Goal: Check status: Check status

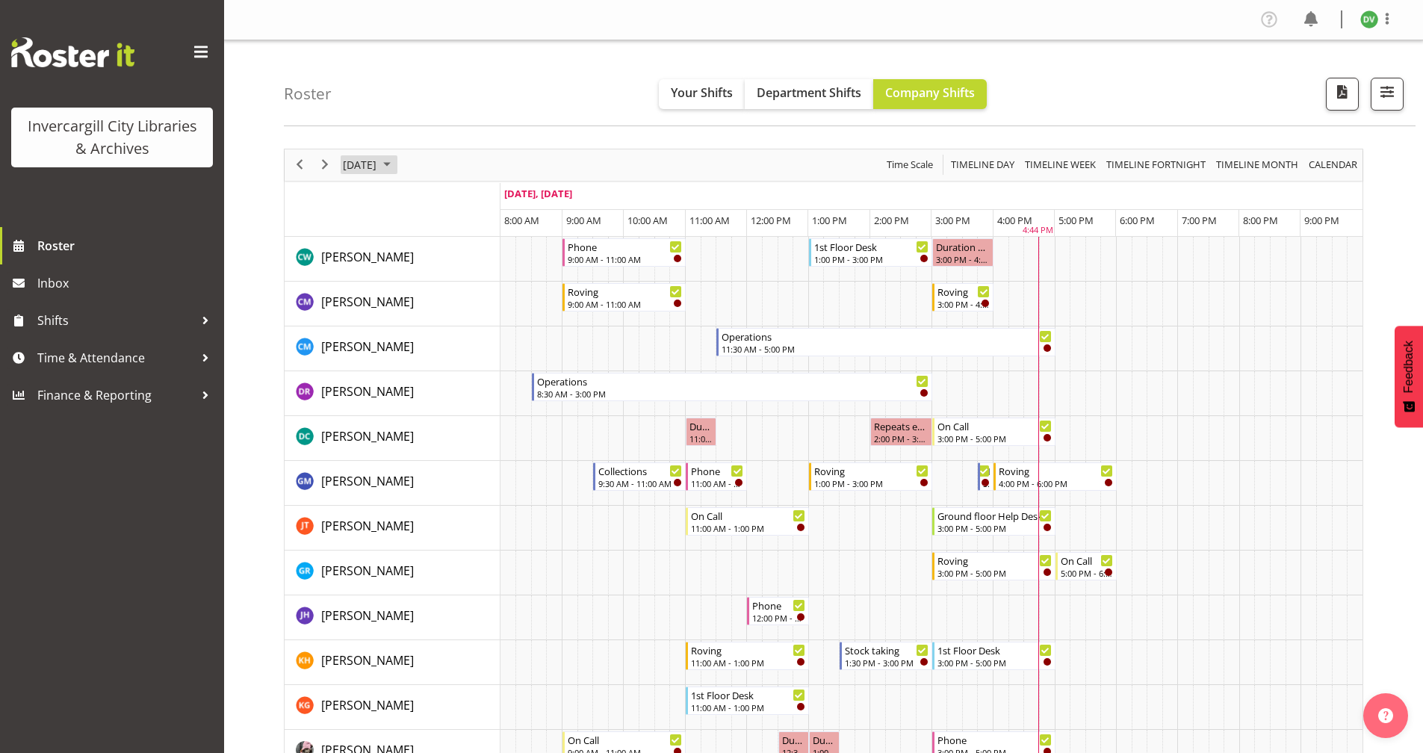
click at [396, 165] on span "September 2025" at bounding box center [387, 164] width 18 height 19
click at [385, 308] on span "15" at bounding box center [382, 305] width 22 height 22
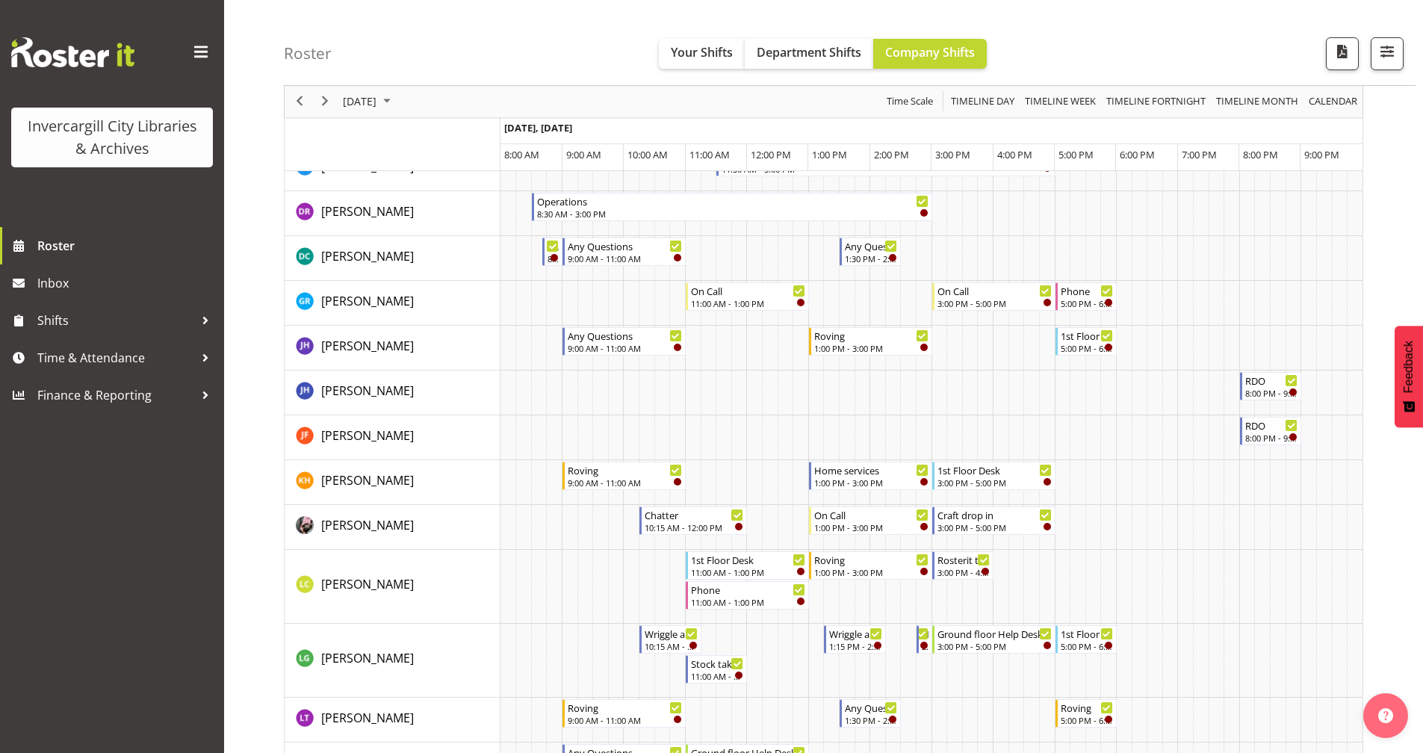
scroll to position [224, 0]
click at [396, 97] on span "September 2025" at bounding box center [387, 102] width 18 height 19
click at [385, 260] on span "22" at bounding box center [382, 266] width 22 height 22
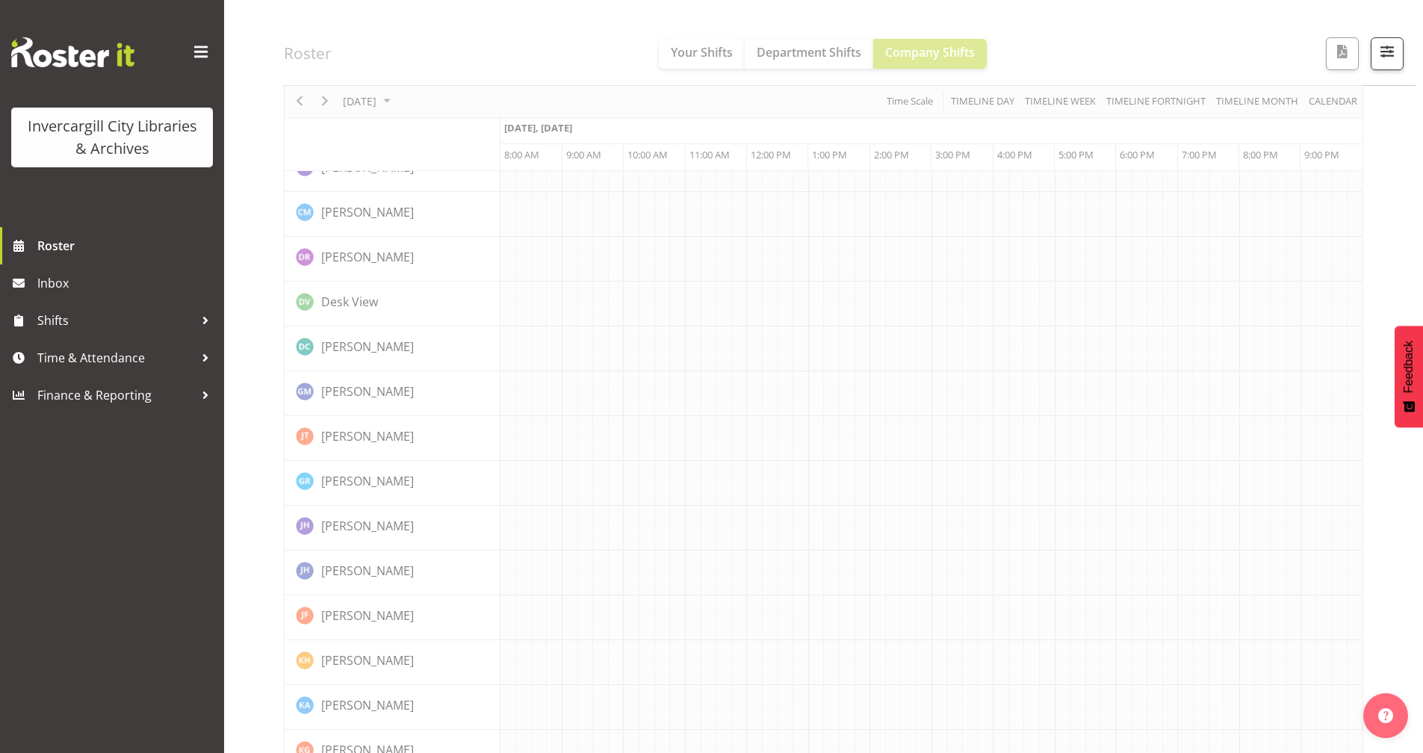
scroll to position [0, 0]
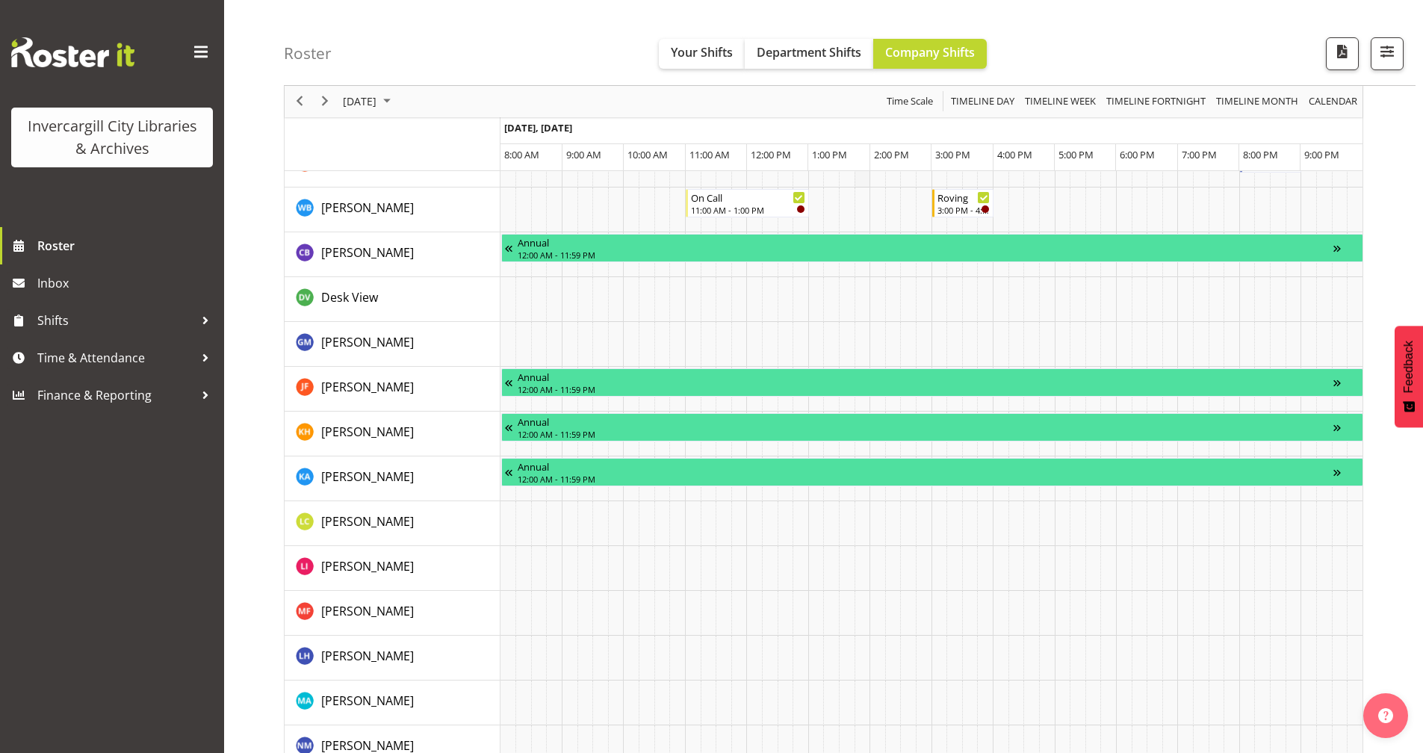
scroll to position [1121, 0]
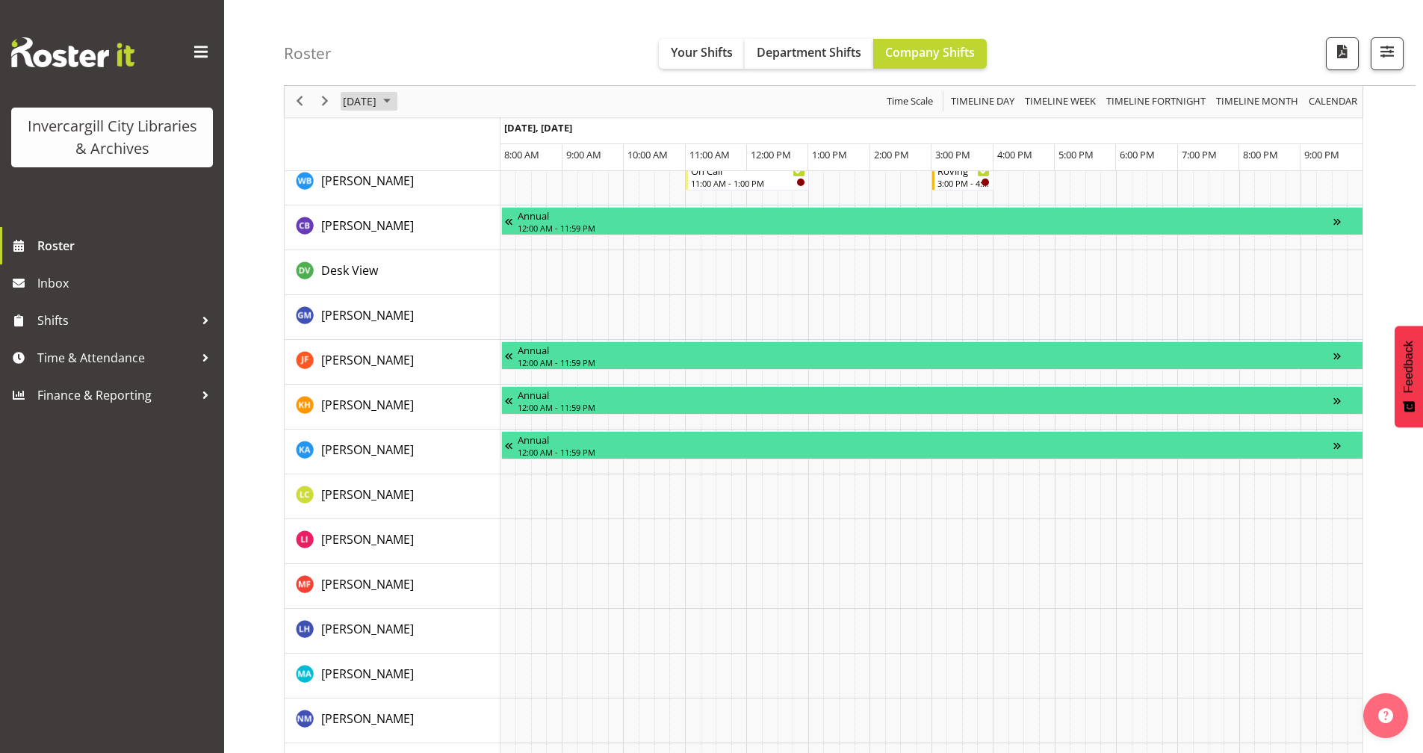
click at [378, 101] on span "[DATE]" at bounding box center [359, 102] width 37 height 19
click at [403, 258] on span "23" at bounding box center [406, 266] width 22 height 22
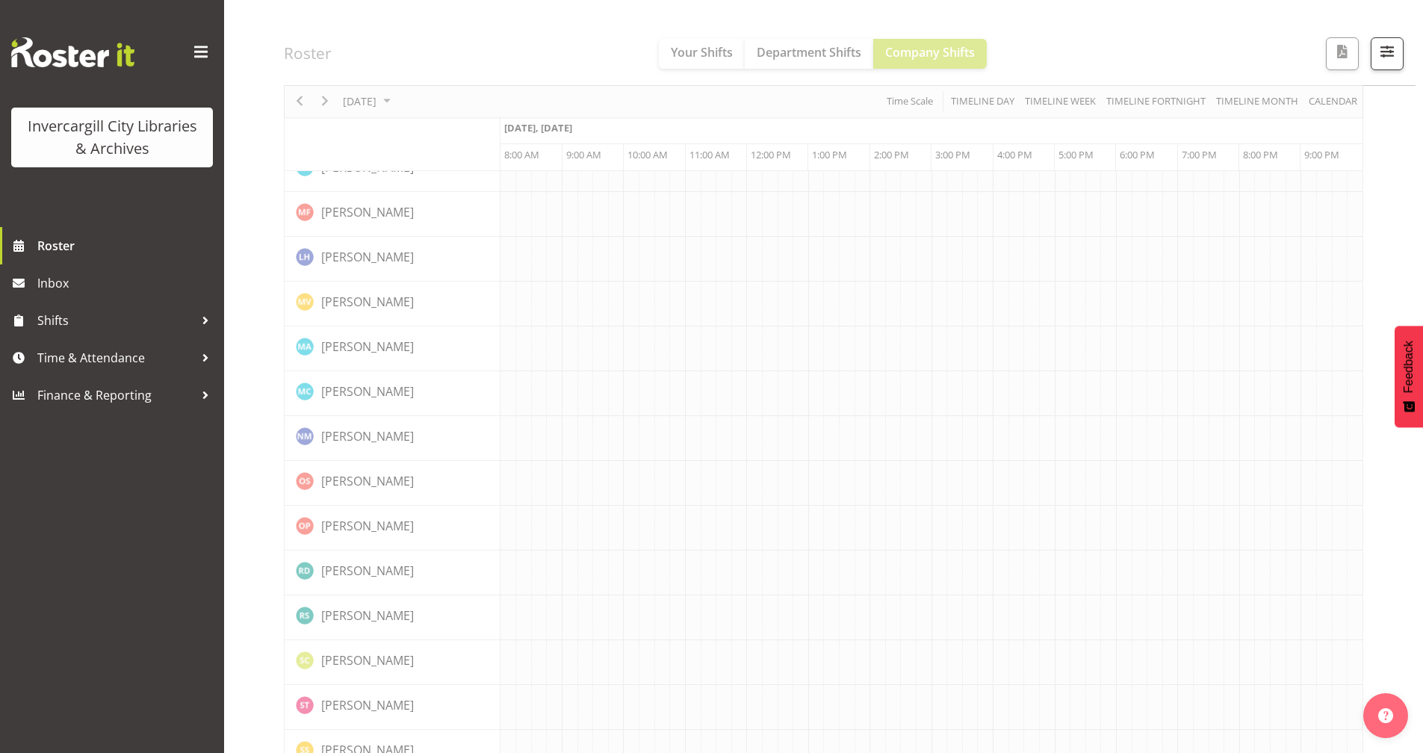
scroll to position [0, 0]
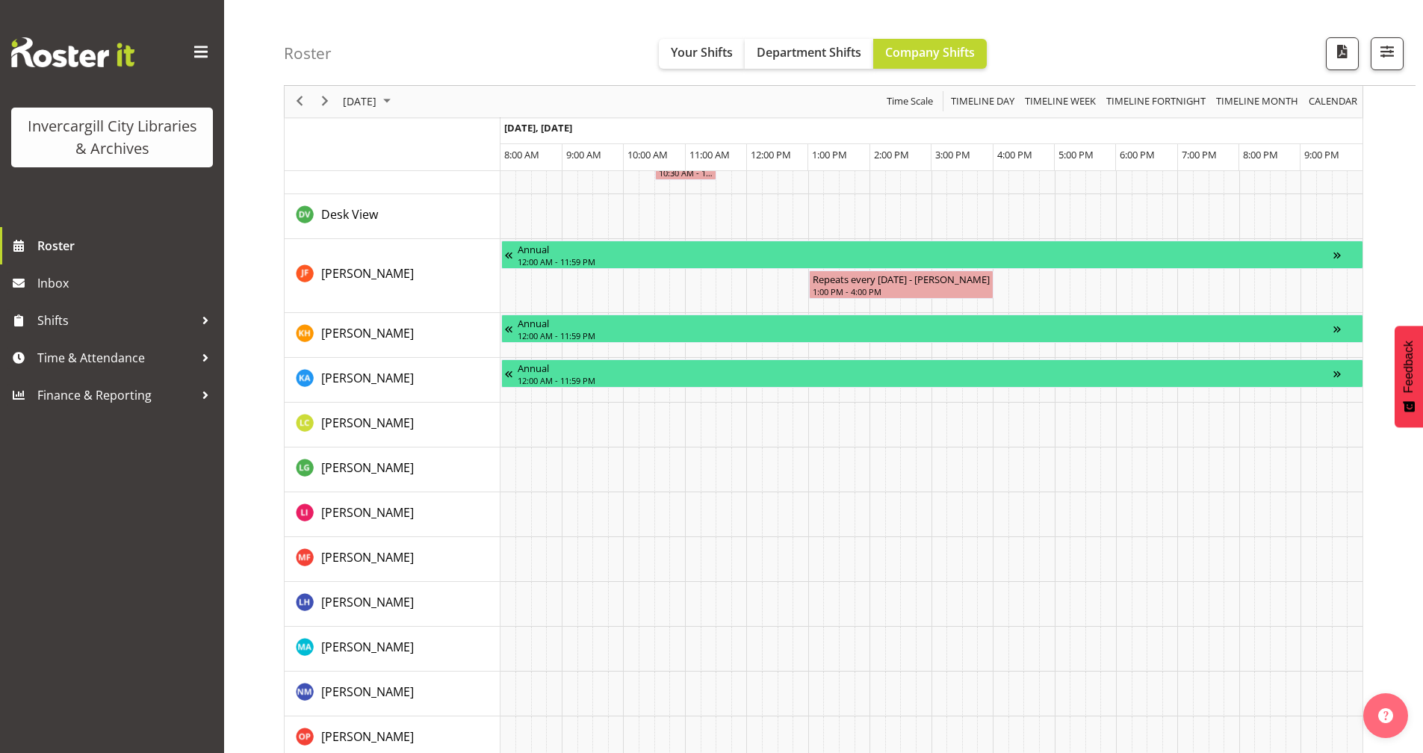
scroll to position [1195, 0]
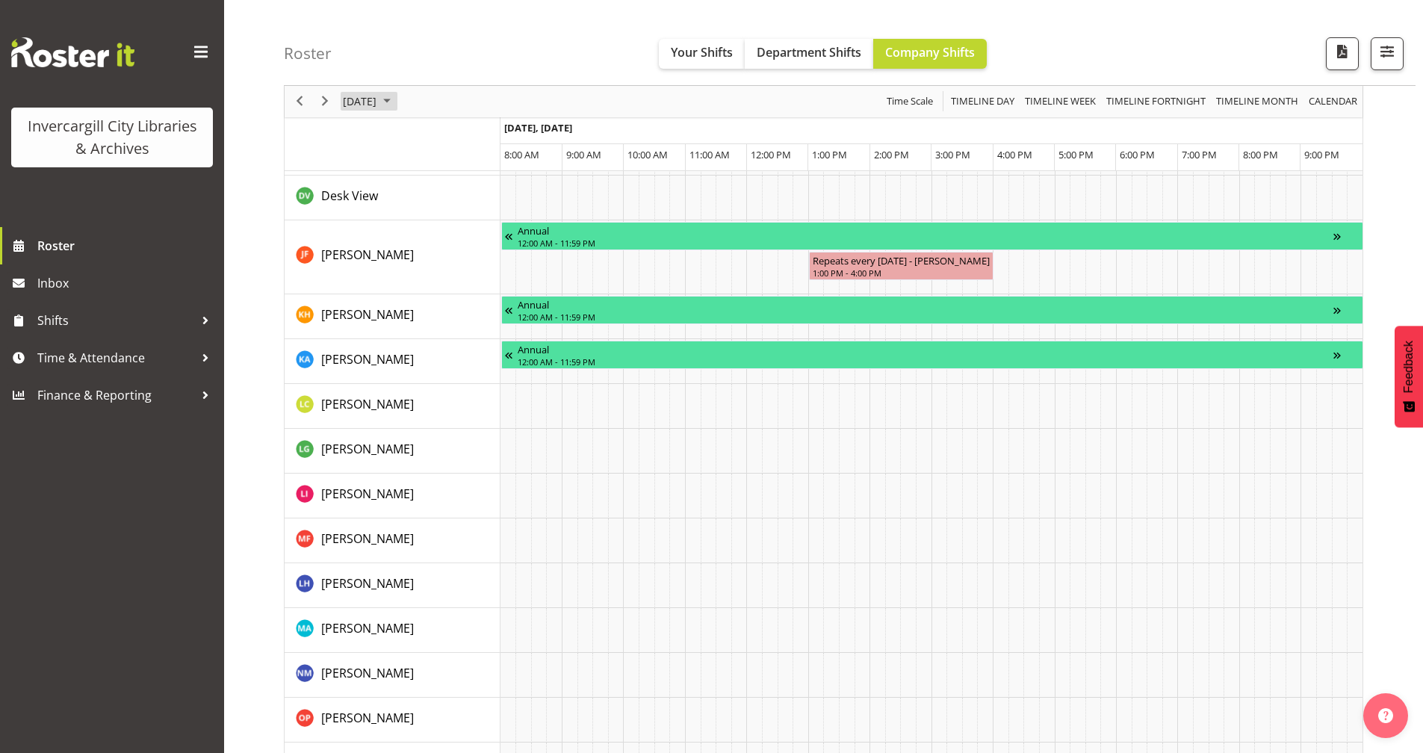
click at [396, 105] on span "September 2025" at bounding box center [387, 102] width 18 height 19
click at [433, 270] on span "24" at bounding box center [430, 266] width 22 height 22
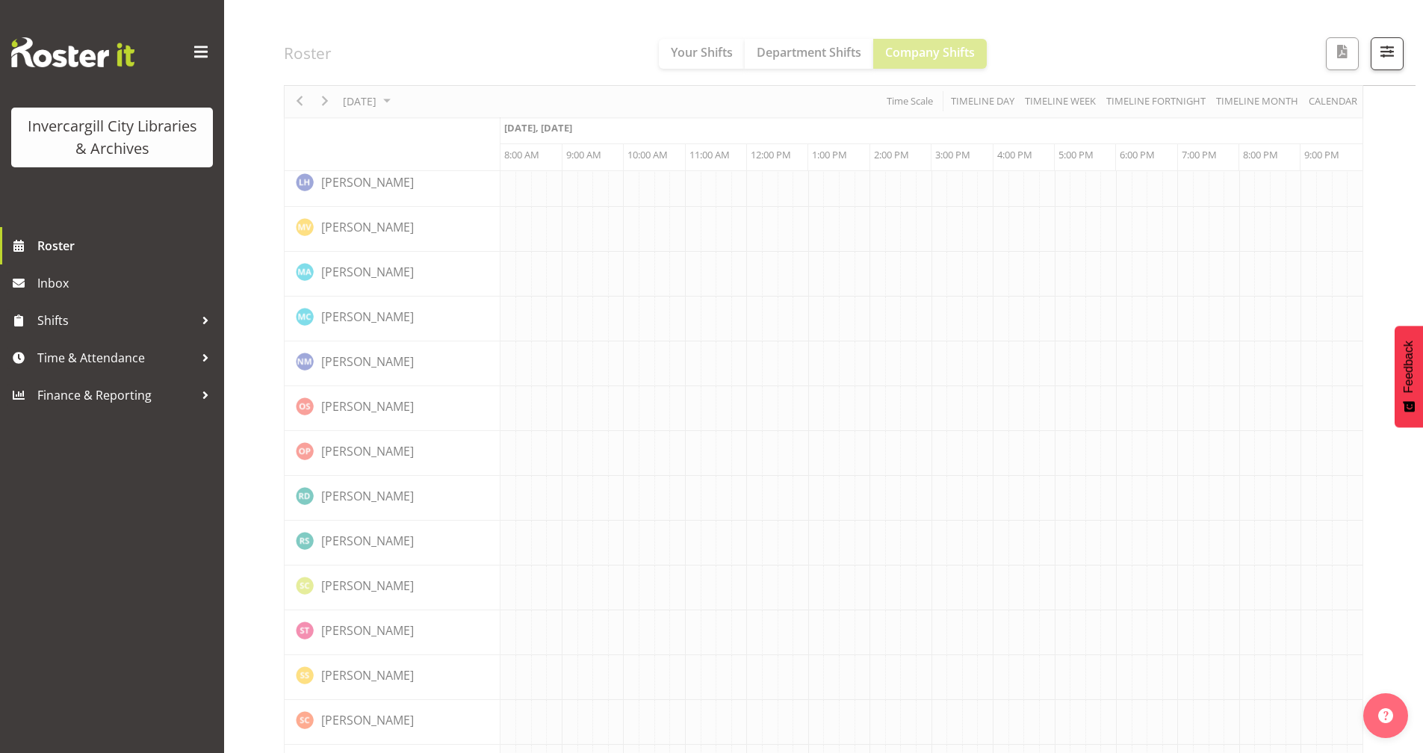
scroll to position [0, 0]
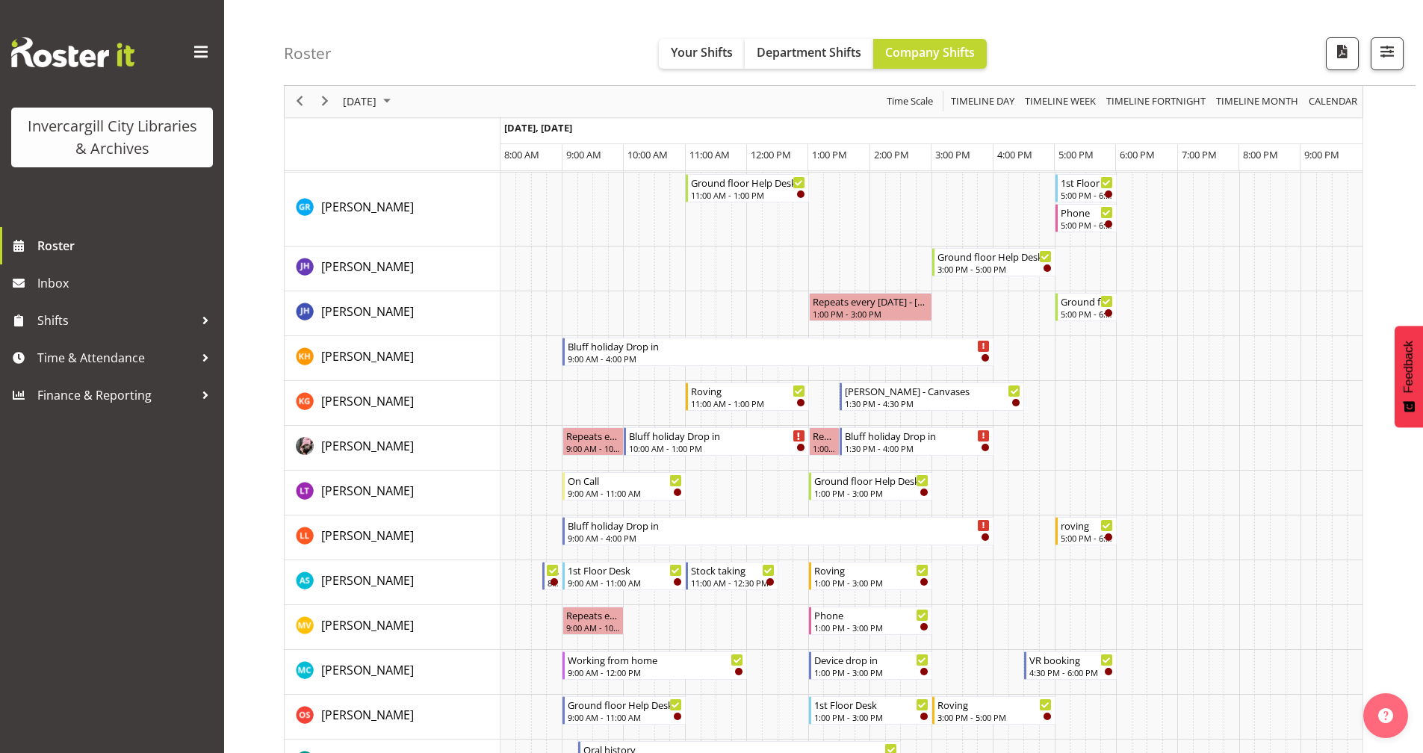
scroll to position [448, 0]
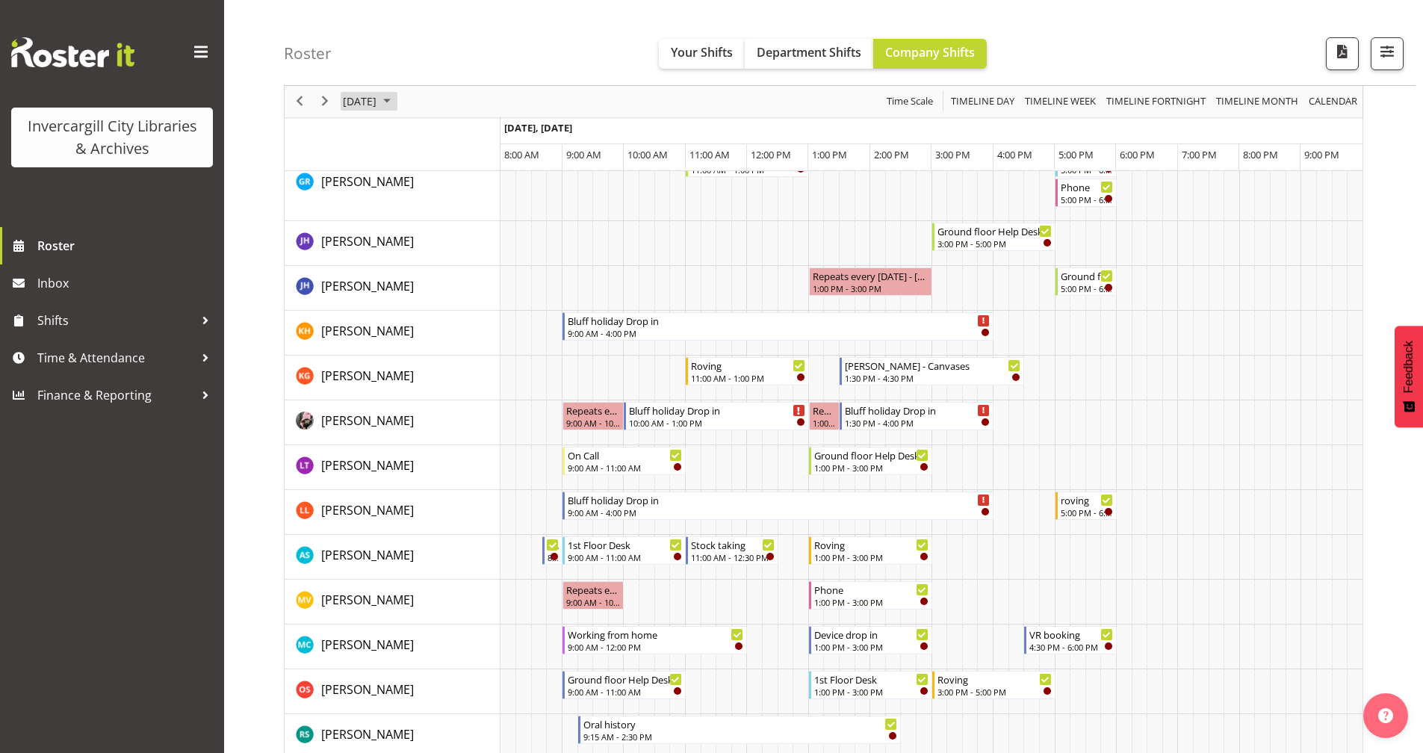
click at [396, 96] on span "September 2025" at bounding box center [387, 102] width 18 height 19
drag, startPoint x: 452, startPoint y: 267, endPoint x: 489, endPoint y: 311, distance: 57.2
click at [452, 267] on span "25" at bounding box center [454, 266] width 22 height 22
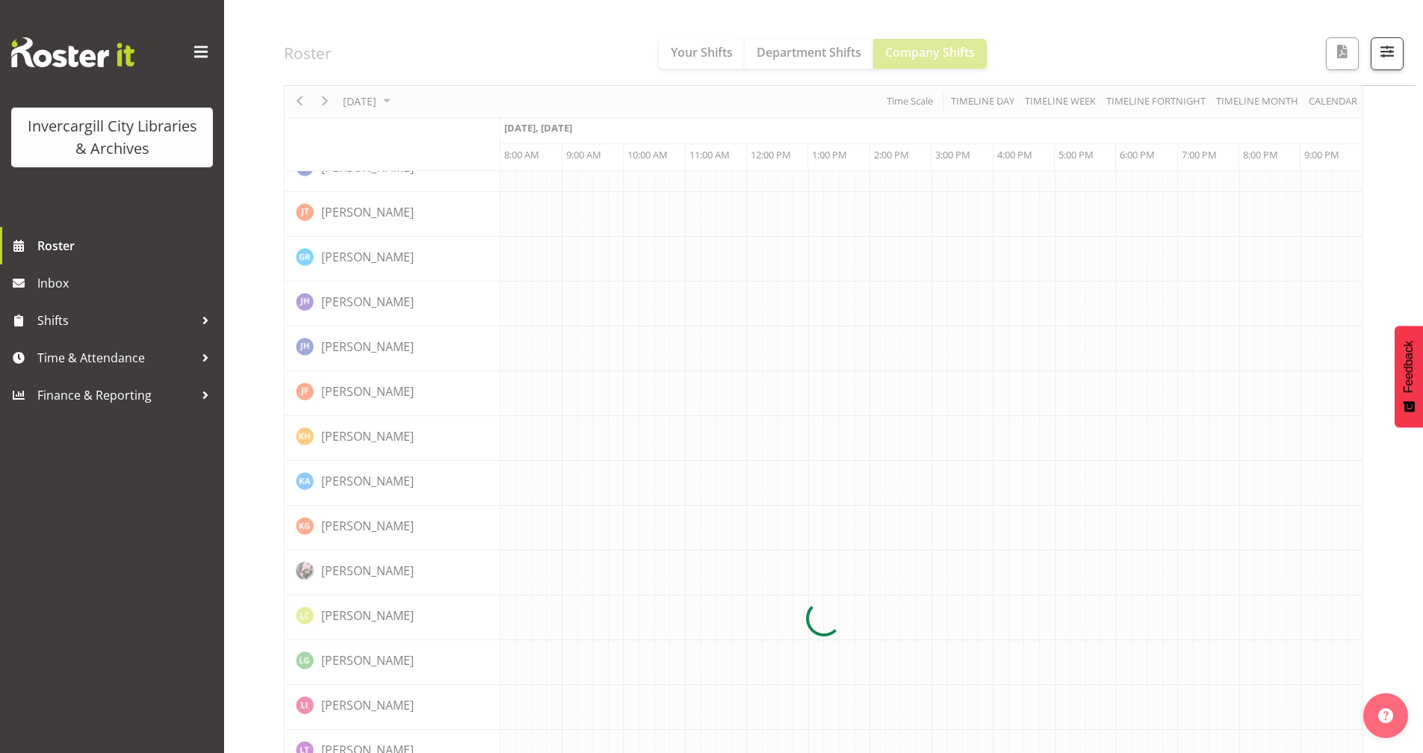
scroll to position [0, 0]
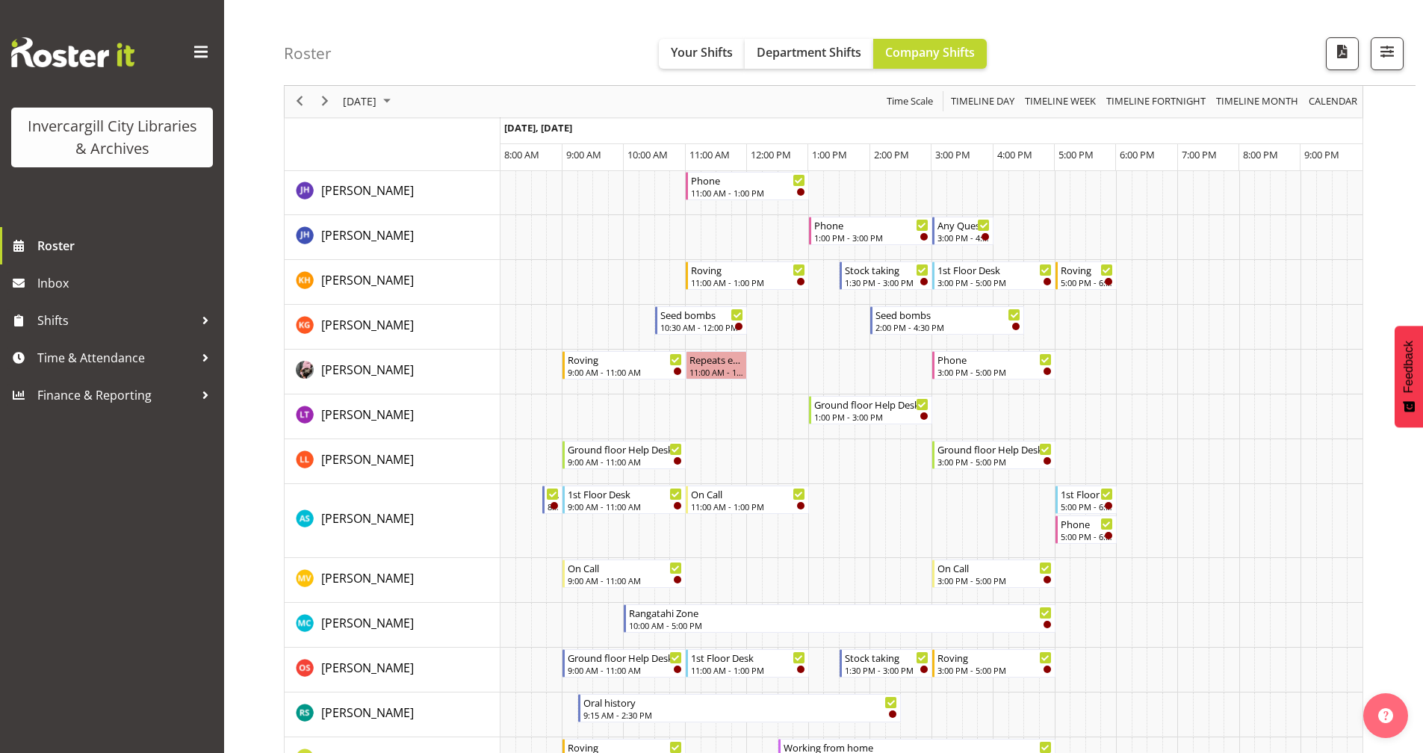
scroll to position [448, 0]
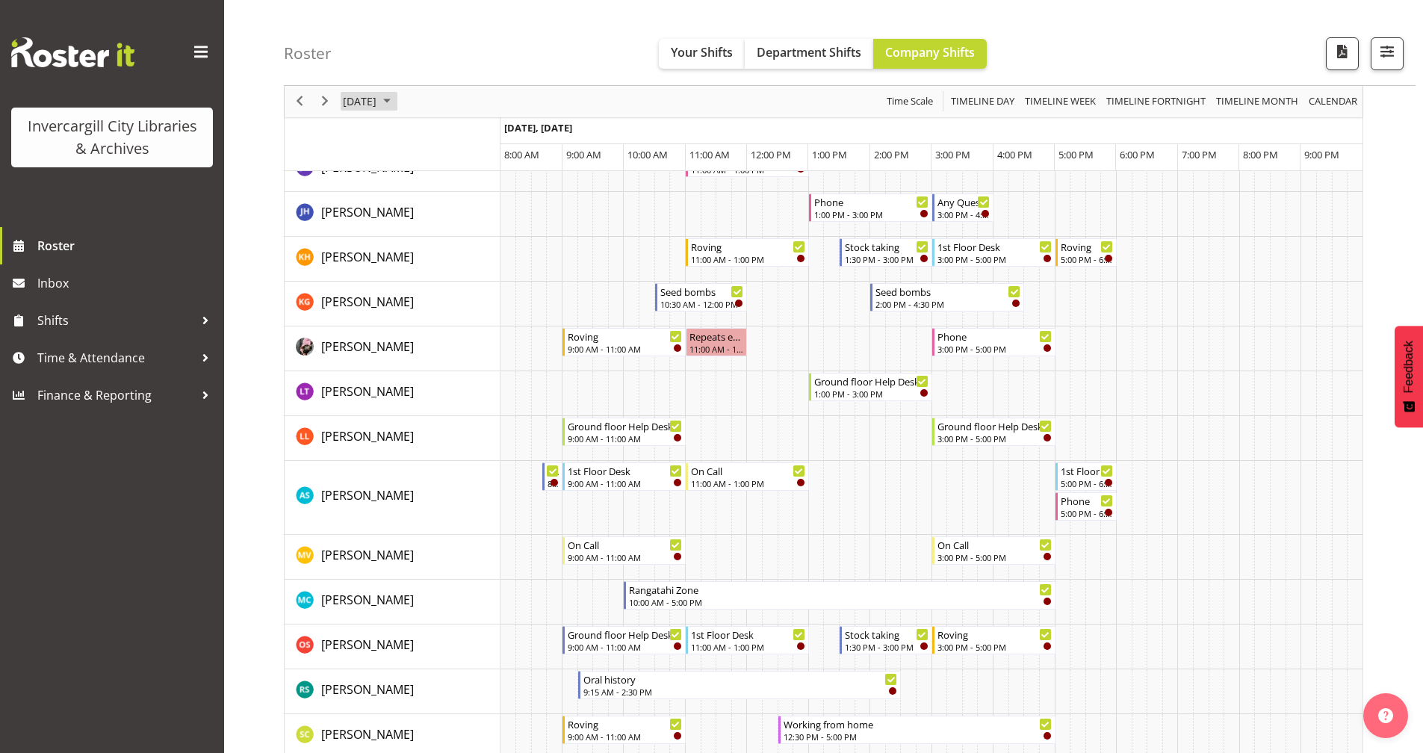
click at [396, 96] on span "September 2025" at bounding box center [387, 102] width 18 height 19
click at [468, 261] on span "26" at bounding box center [478, 266] width 22 height 22
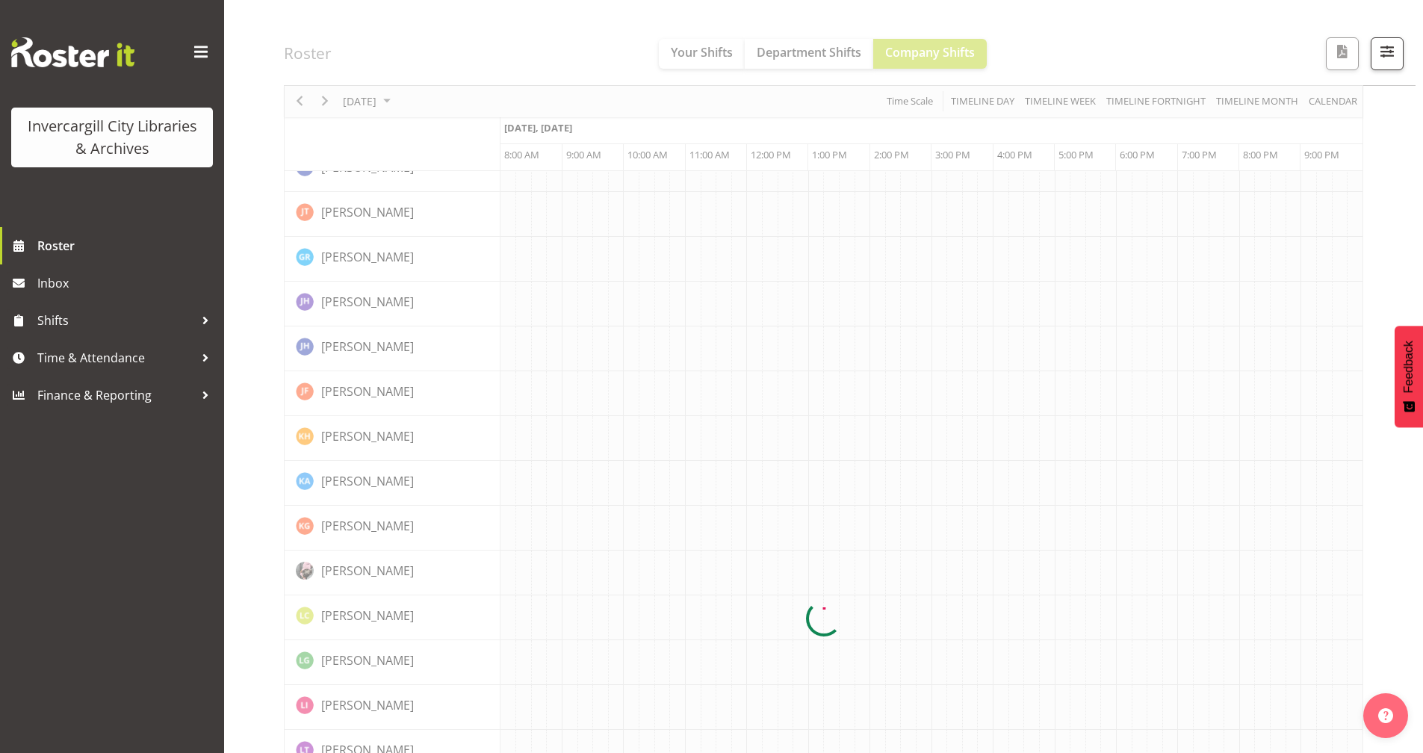
scroll to position [0, 0]
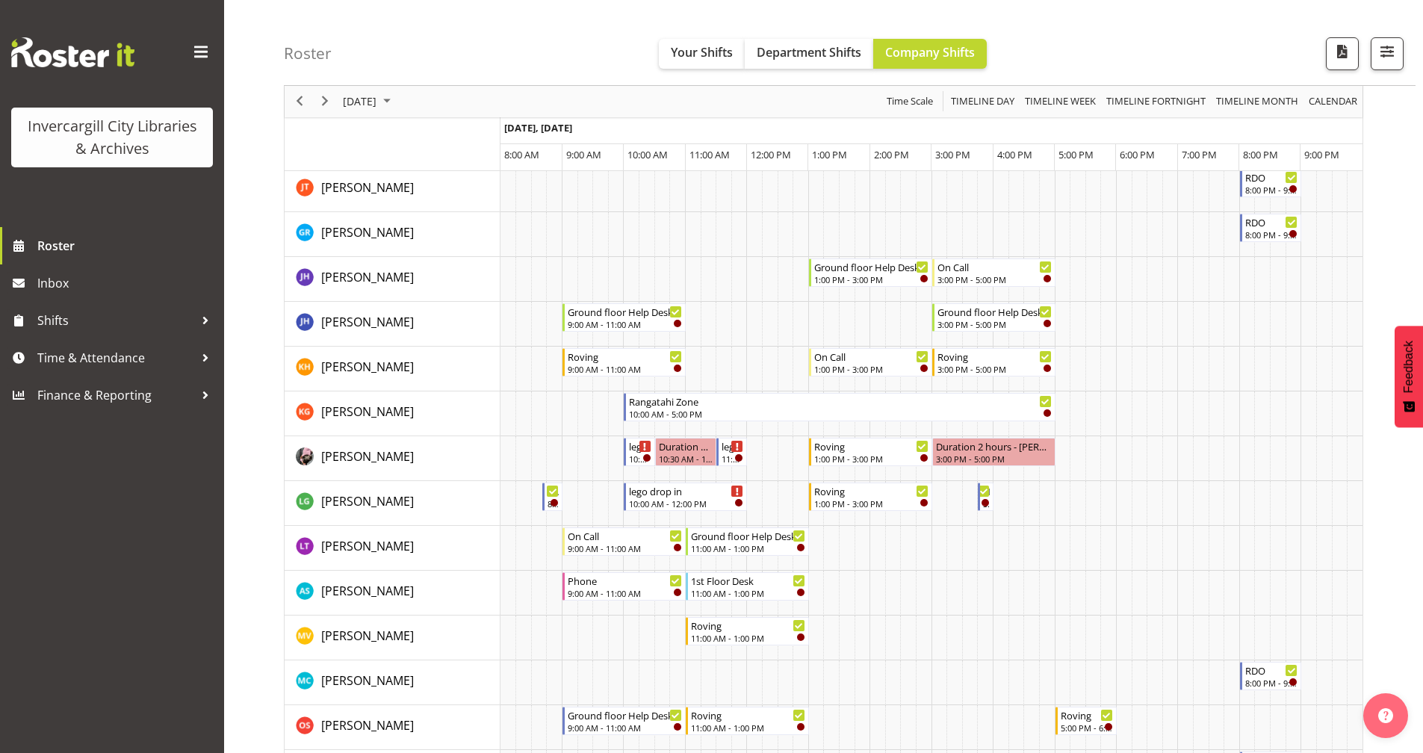
scroll to position [374, 0]
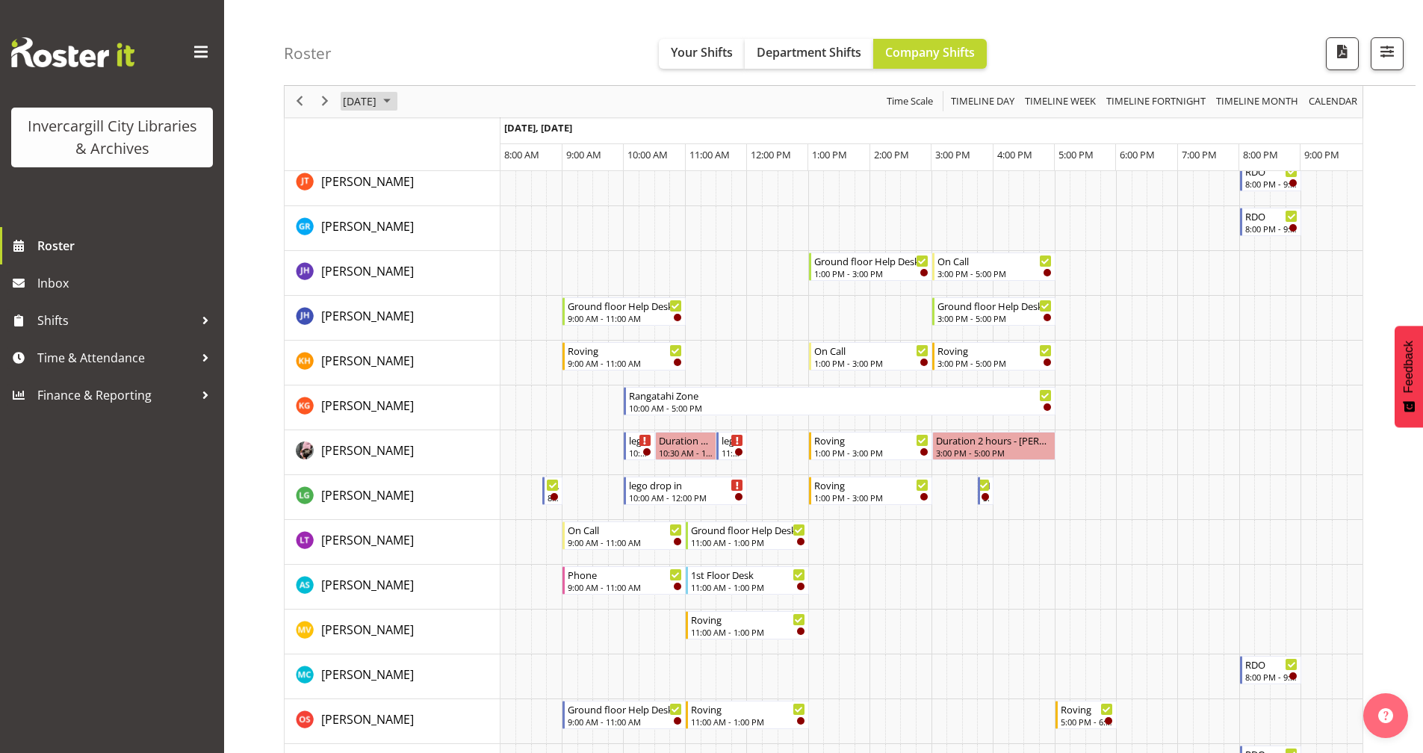
click at [378, 106] on span "[DATE]" at bounding box center [359, 102] width 37 height 19
click at [444, 242] on span "18" at bounding box center [454, 241] width 22 height 22
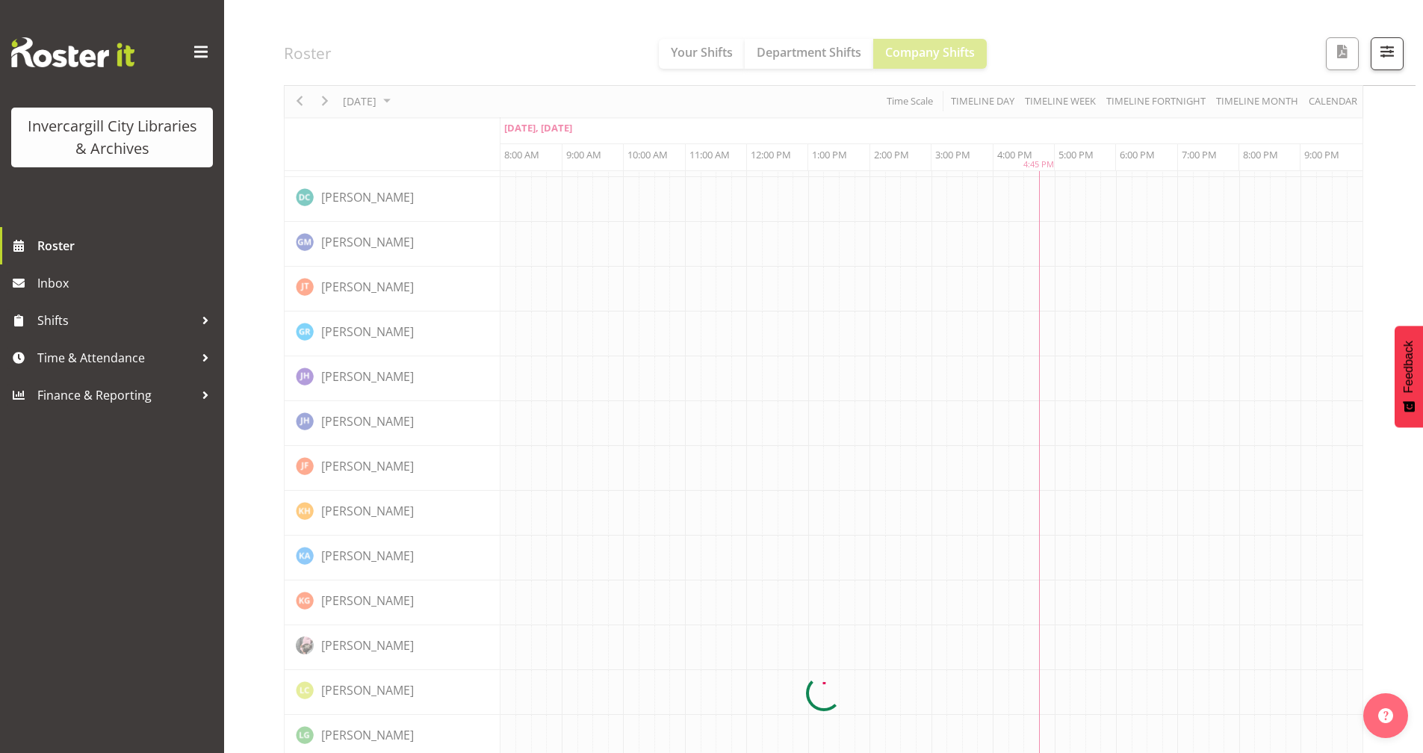
scroll to position [0, 0]
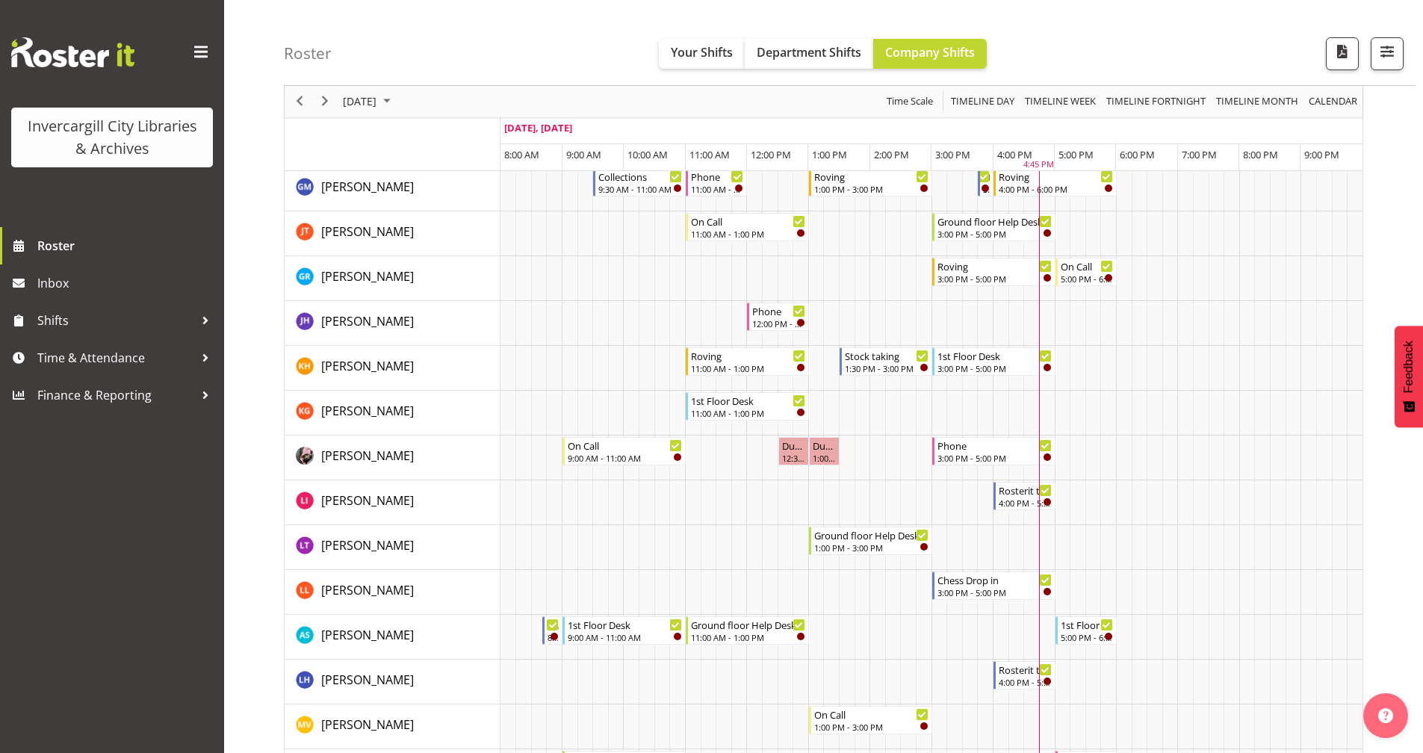
scroll to position [299, 0]
